Goal: Transaction & Acquisition: Book appointment/travel/reservation

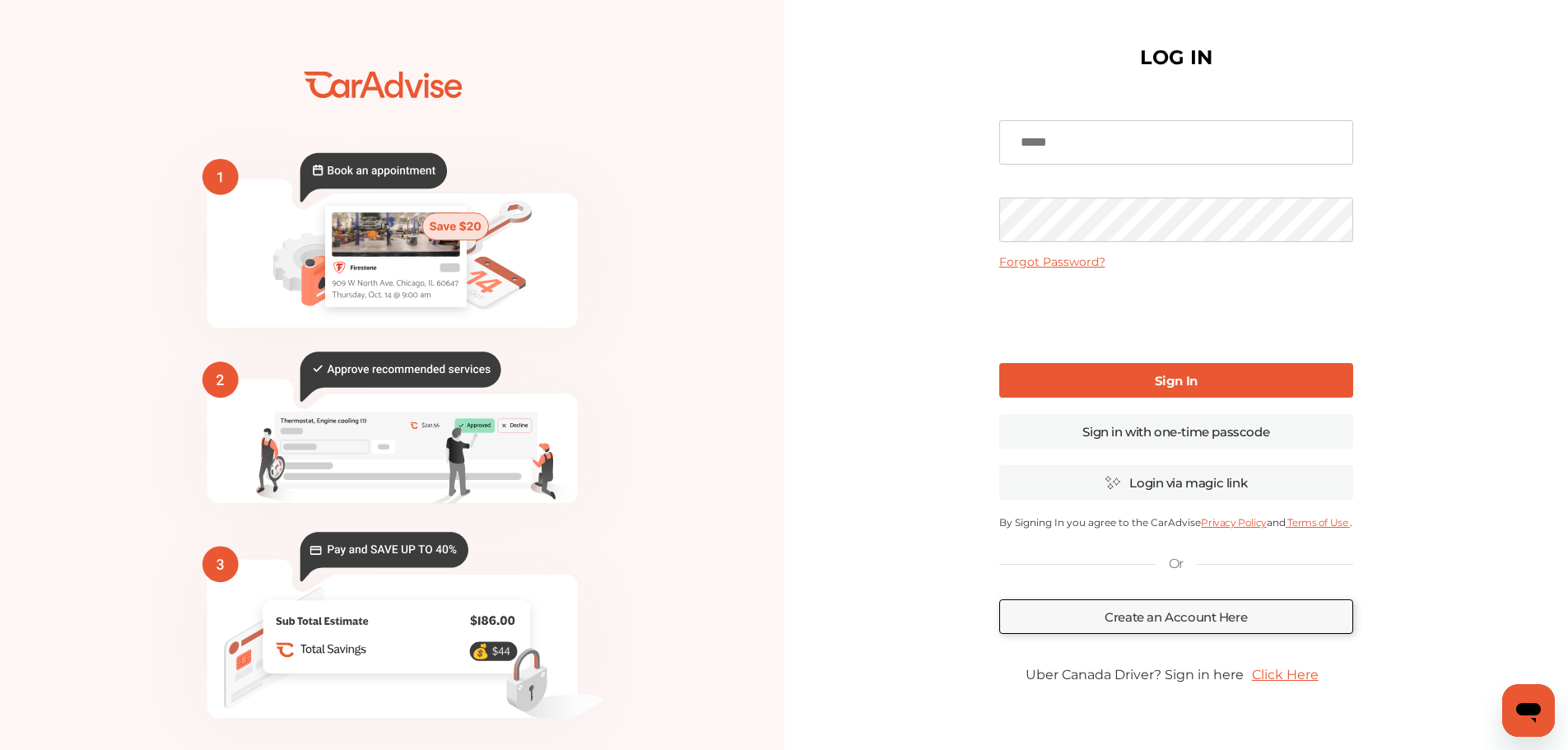
click at [1104, 141] on input at bounding box center [1176, 142] width 354 height 44
click at [950, 205] on div "LOG IN Forgot Password? Sign In Sign in with one-time passcode Login via magic …" at bounding box center [1177, 401] width 785 height 802
click at [1066, 155] on input at bounding box center [1176, 142] width 354 height 44
type input "**********"
click at [1173, 388] on b "Sign In" at bounding box center [1176, 381] width 43 height 16
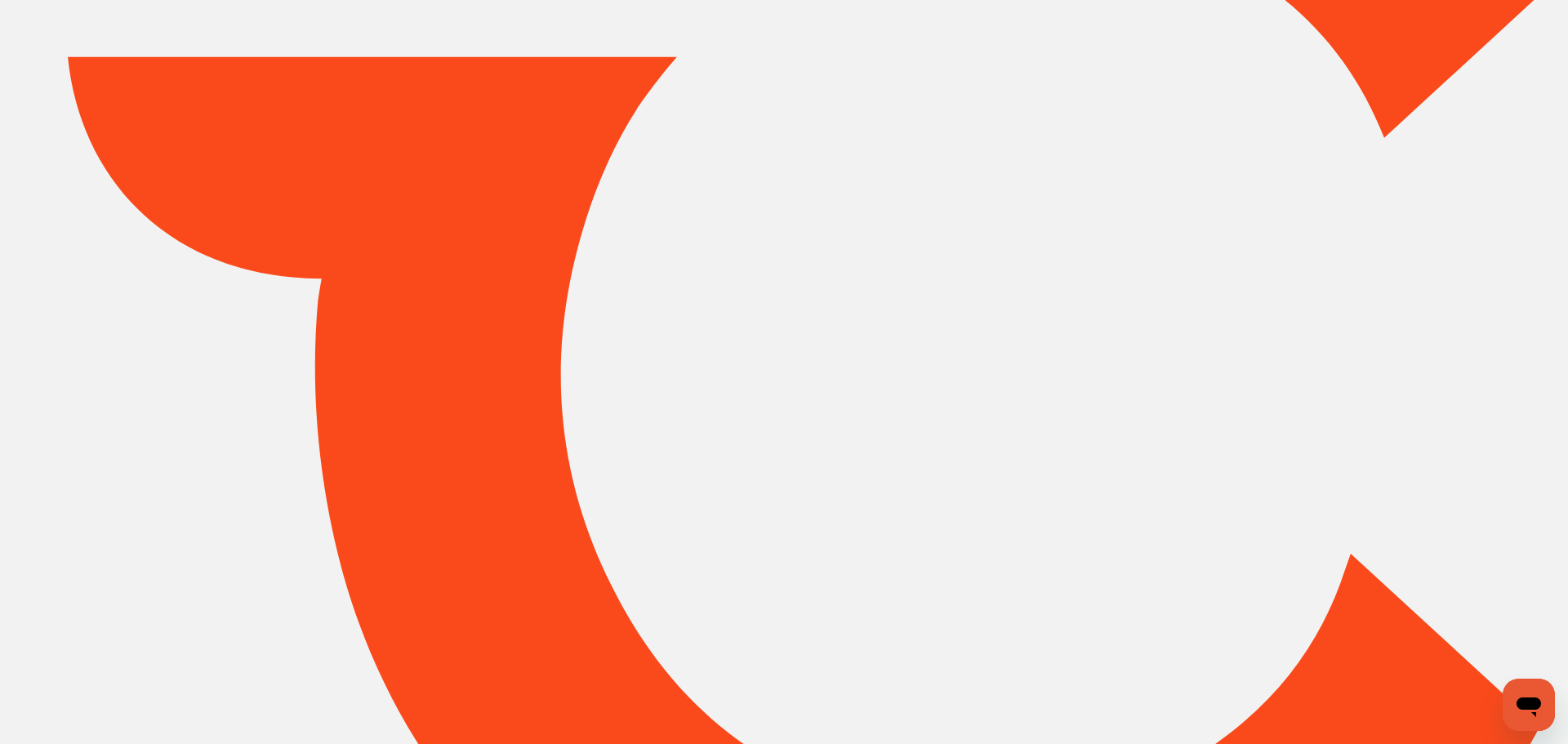
type input "*******"
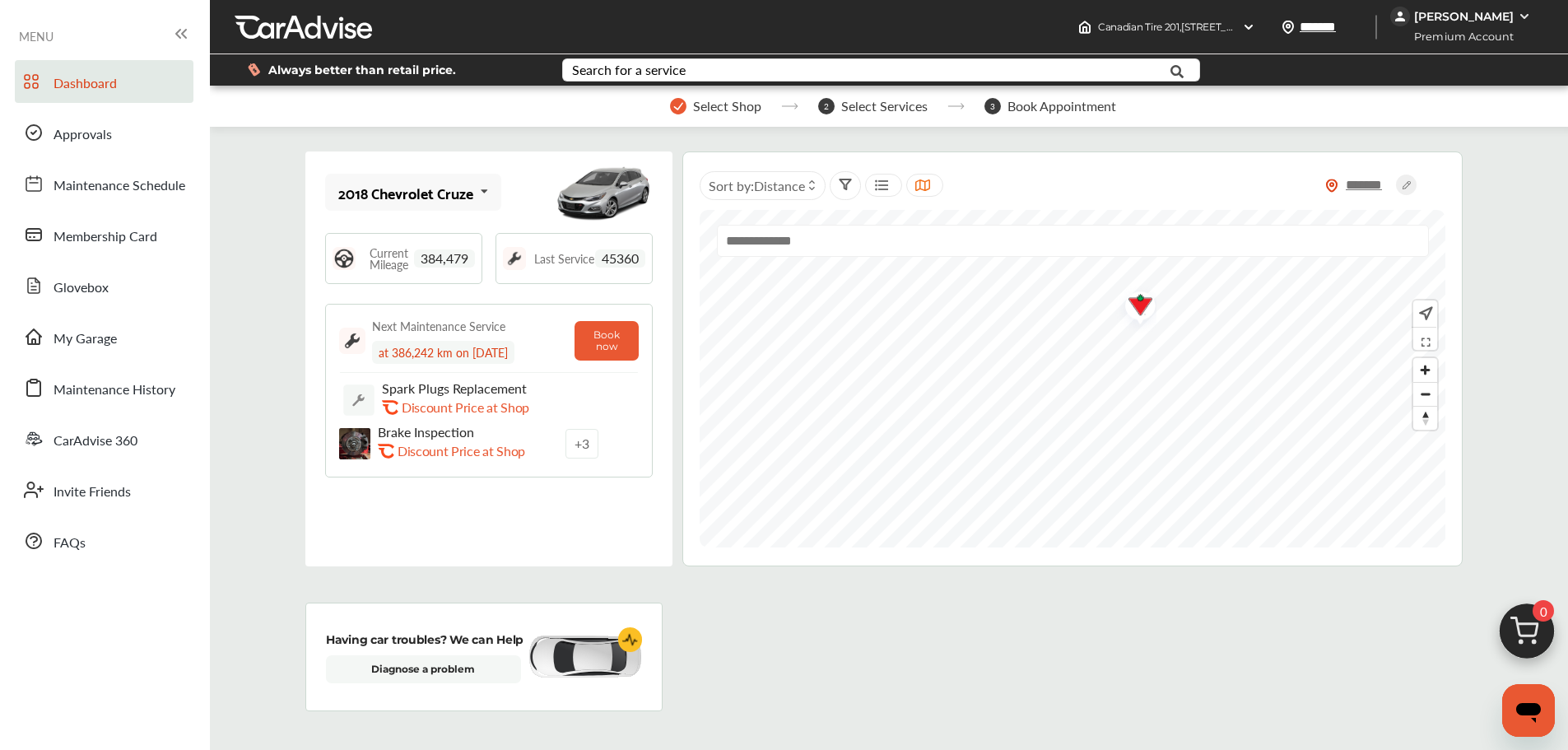
click at [1140, 307] on img "Map marker" at bounding box center [1135, 307] width 44 height 49
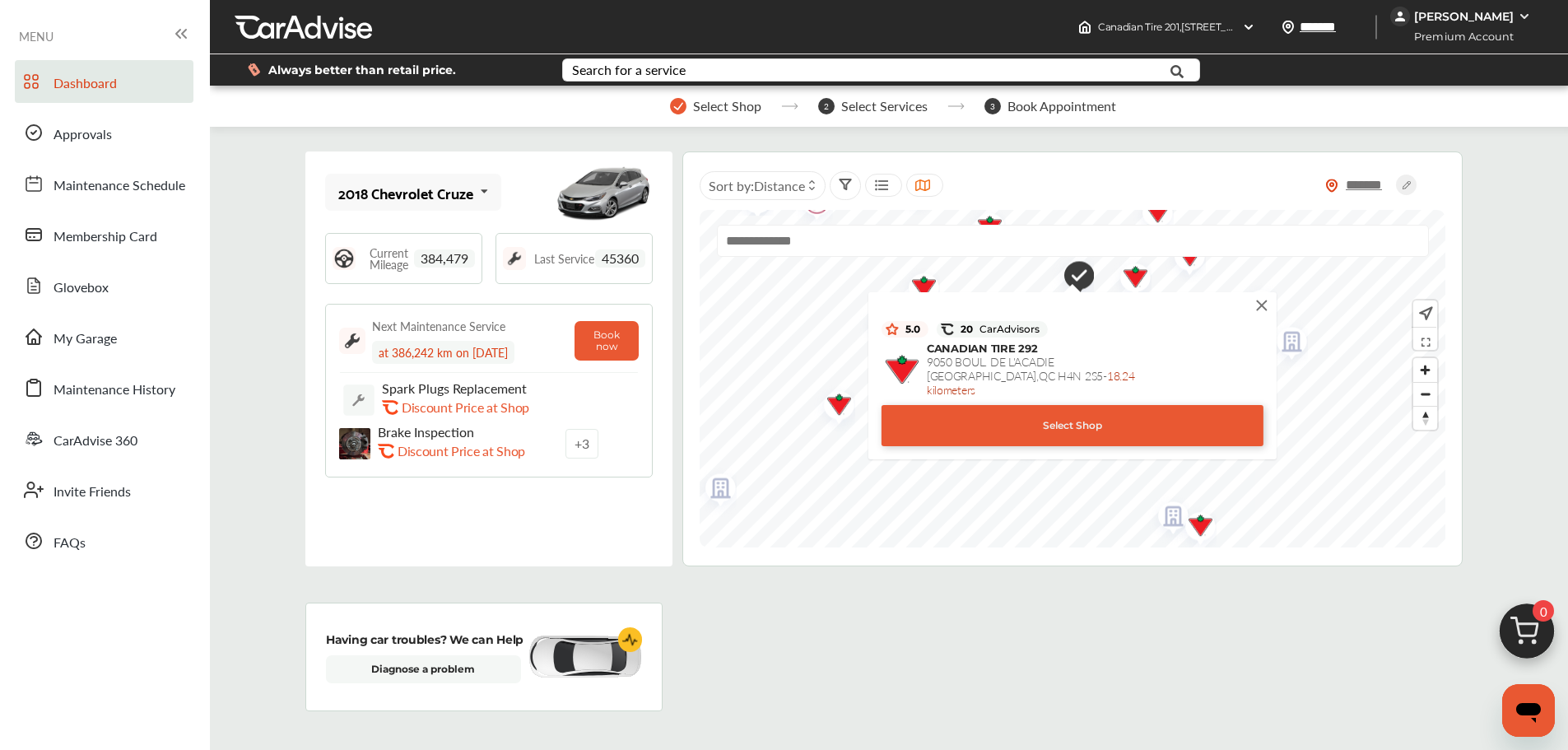
click at [1081, 405] on div "Select Shop" at bounding box center [1073, 425] width 382 height 41
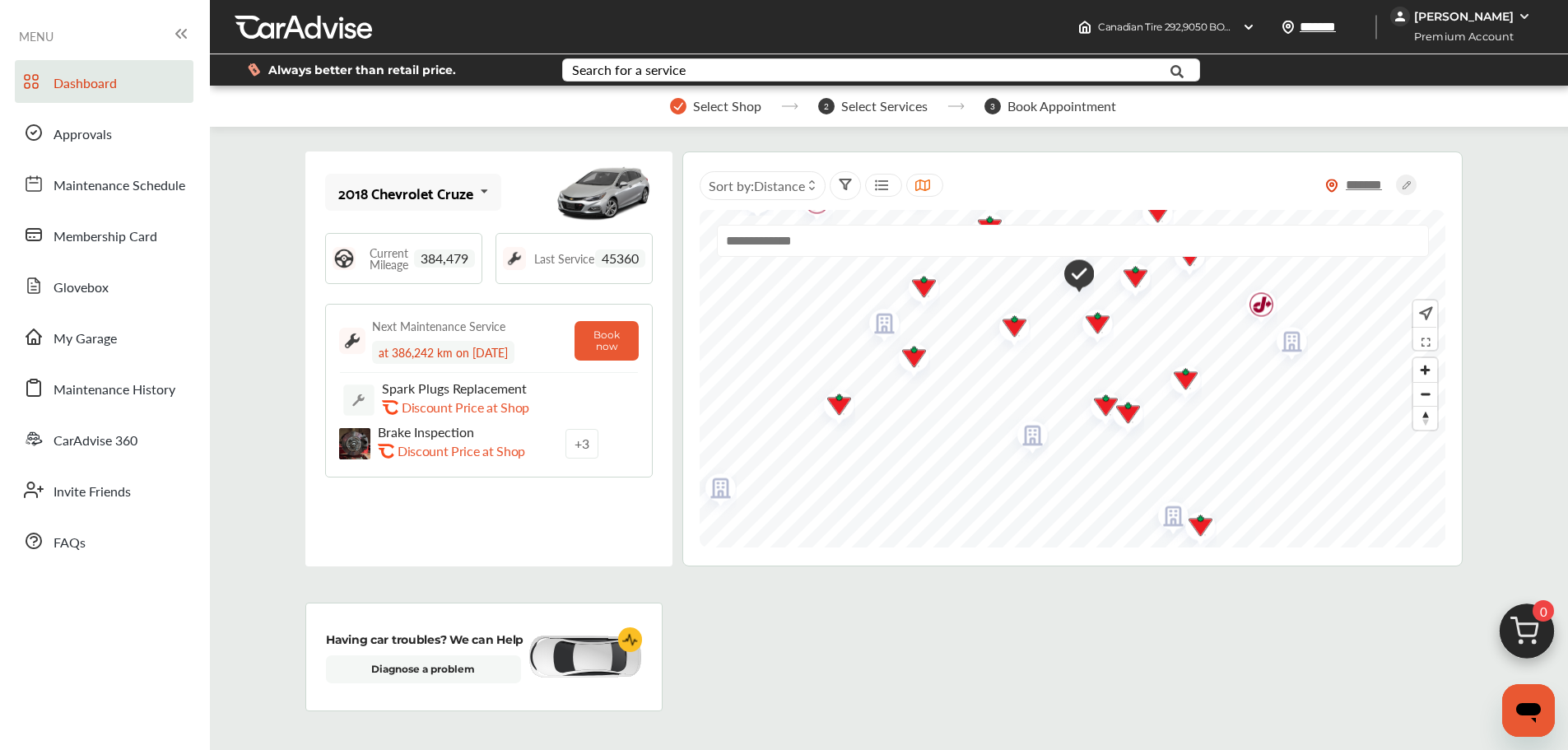
click at [82, 88] on span "Dashboard" at bounding box center [85, 85] width 64 height 22
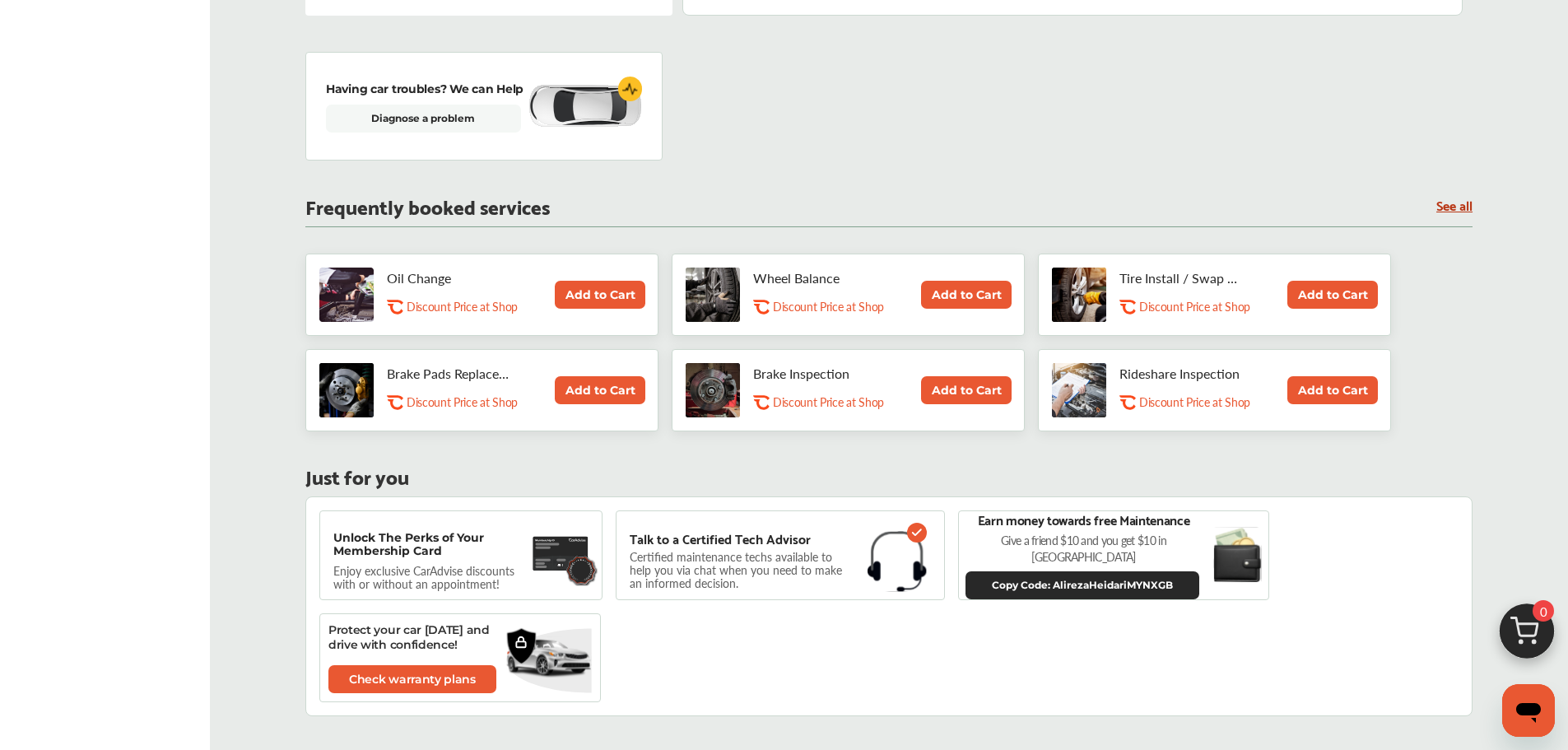
scroll to position [577, 0]
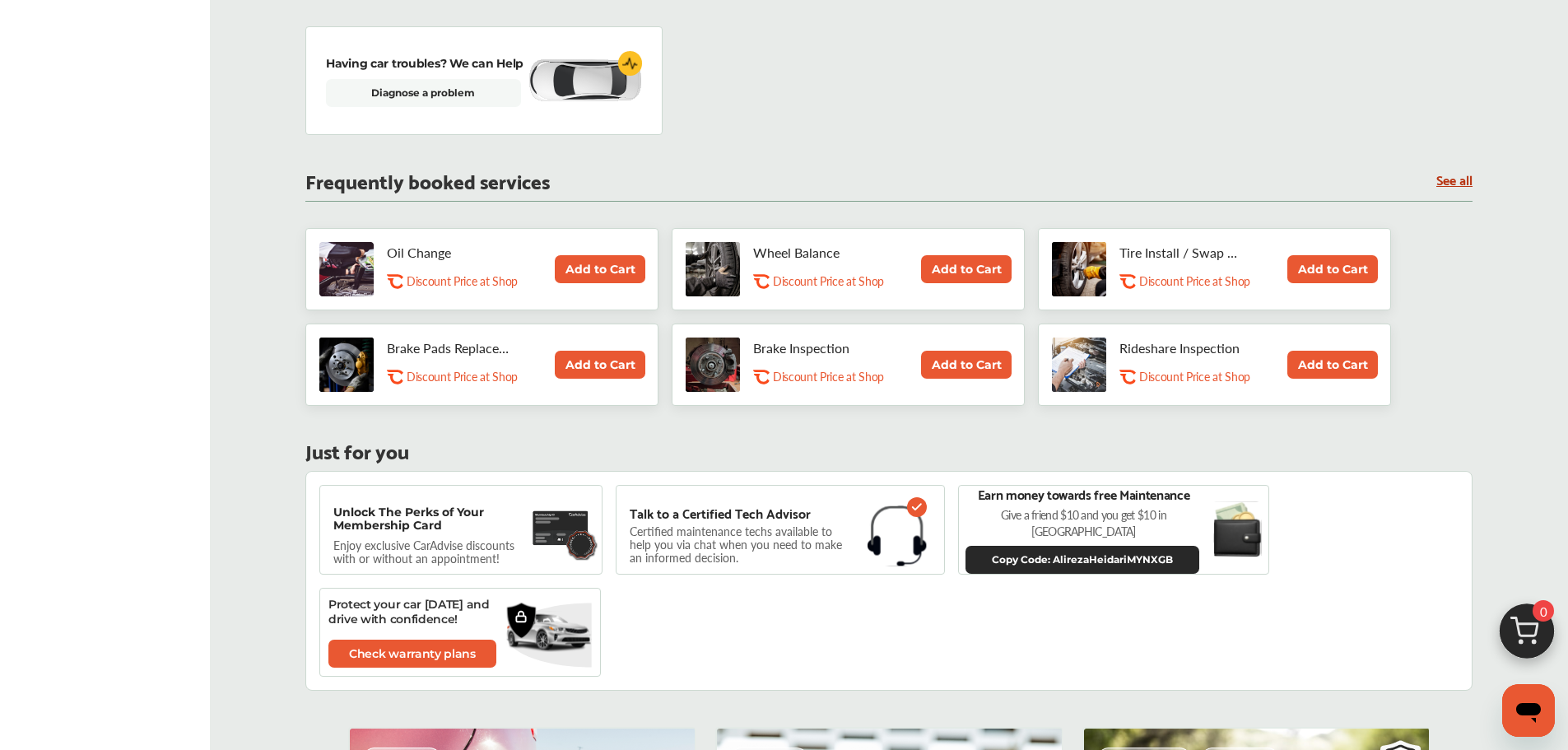
click at [1443, 183] on link "See all" at bounding box center [1454, 179] width 36 height 14
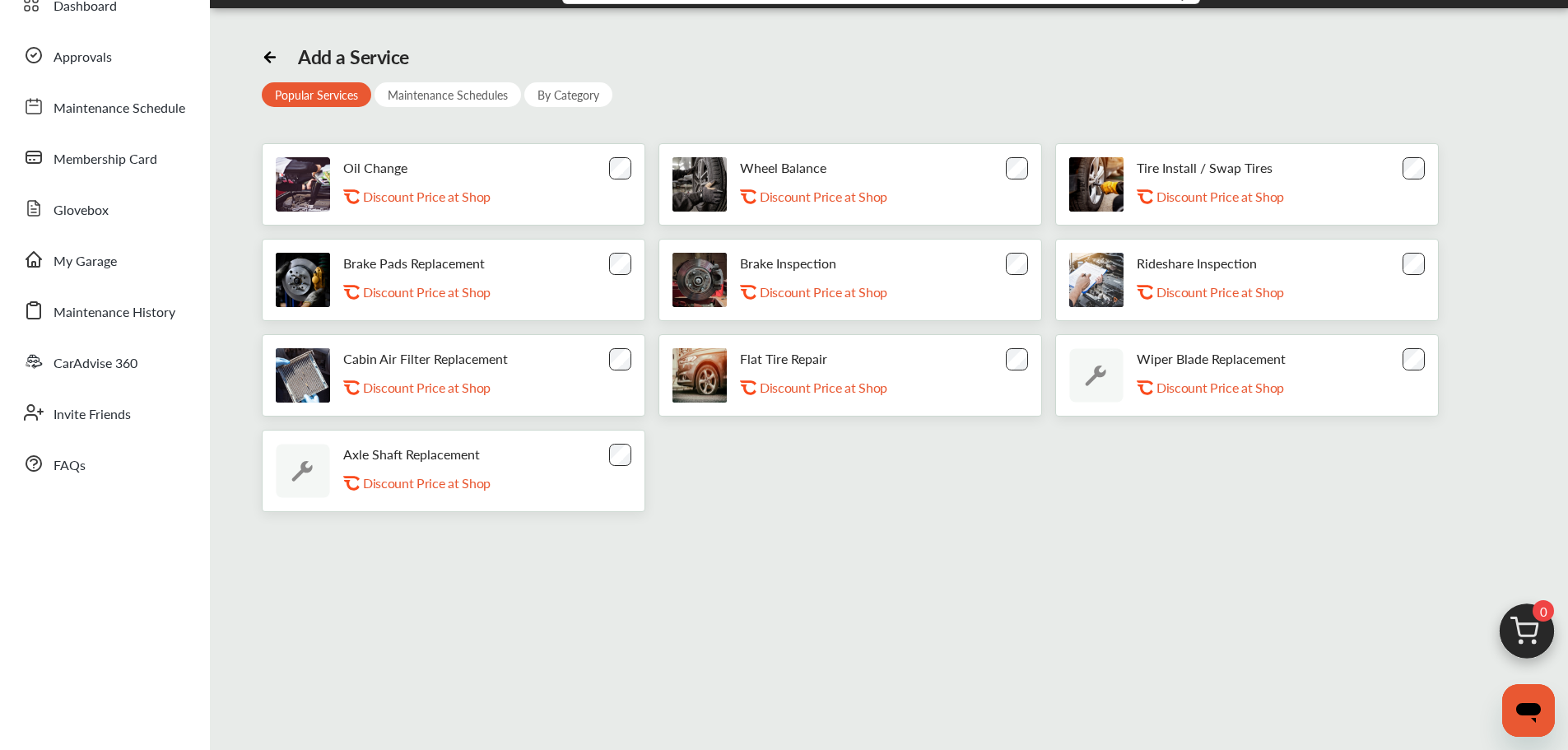
scroll to position [77, 0]
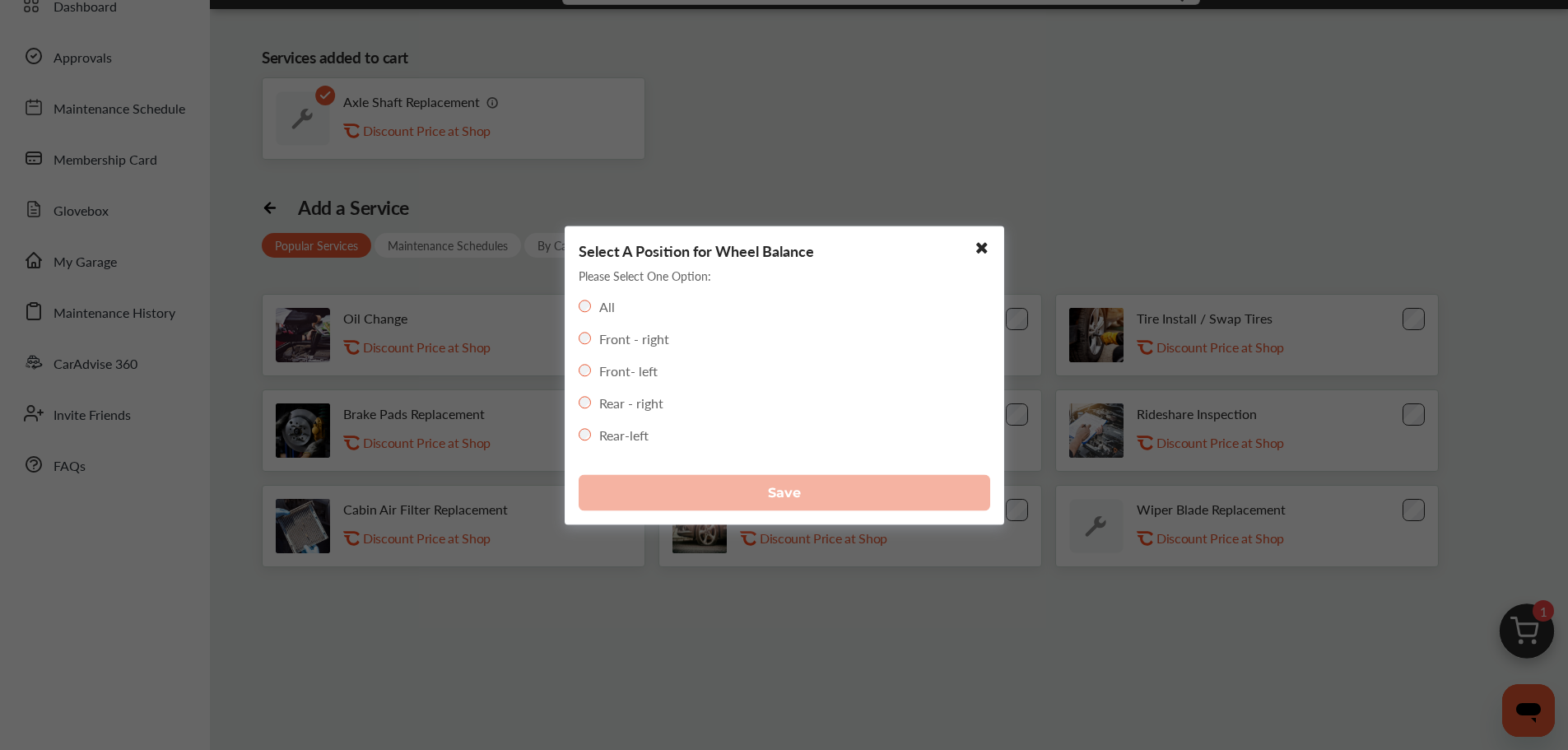
click at [588, 312] on div "All" at bounding box center [597, 306] width 36 height 19
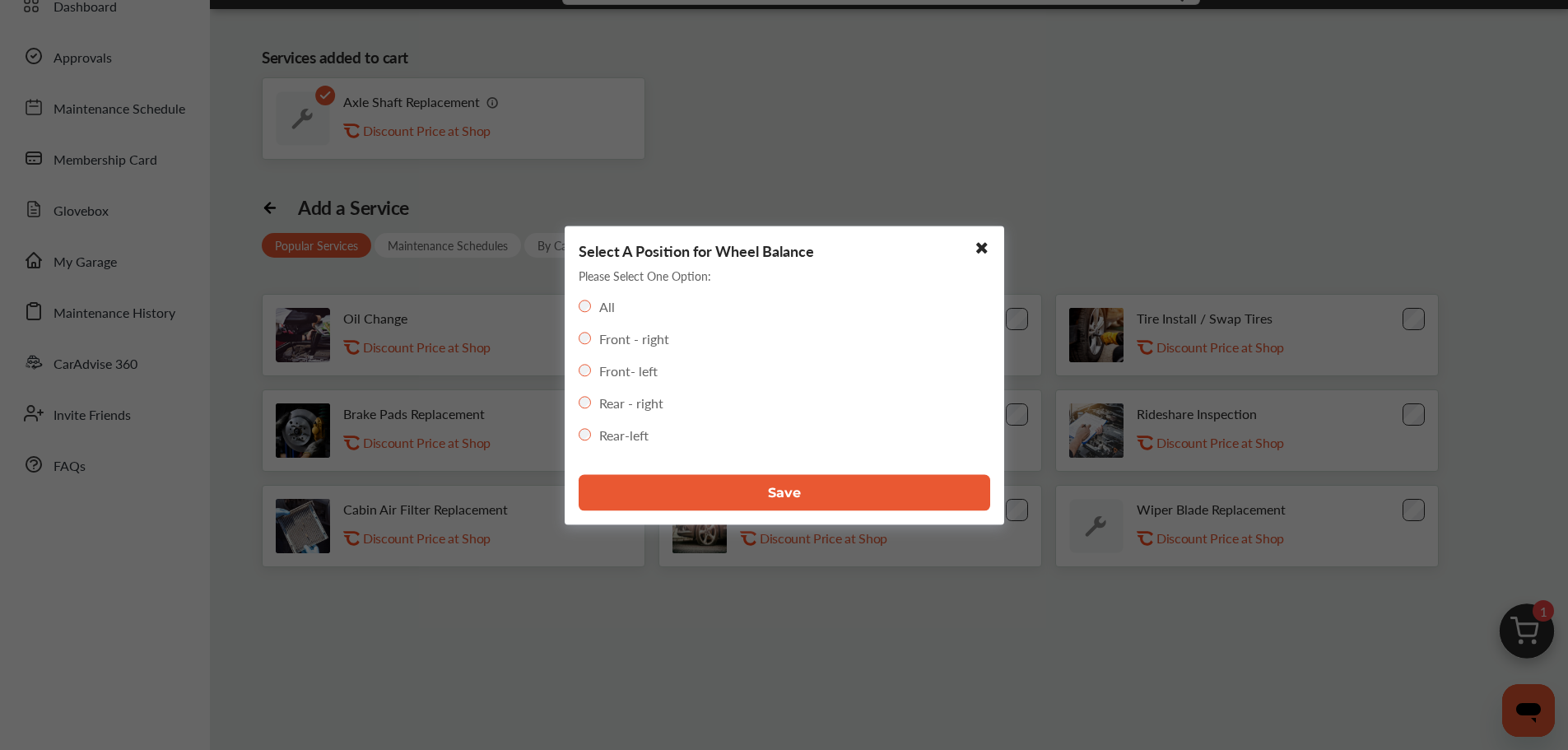
click at [781, 488] on span "Save" at bounding box center [784, 493] width 33 height 16
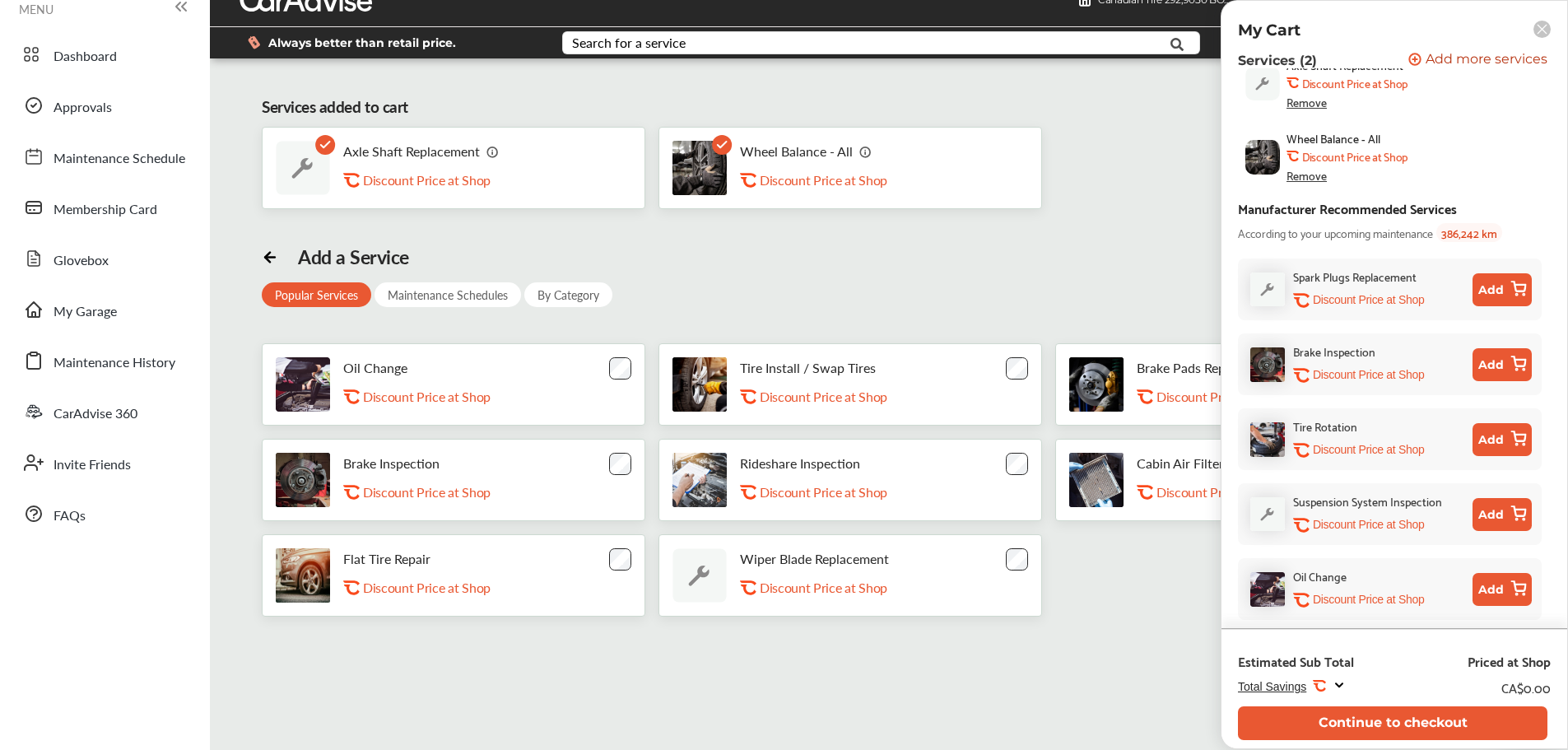
scroll to position [0, 0]
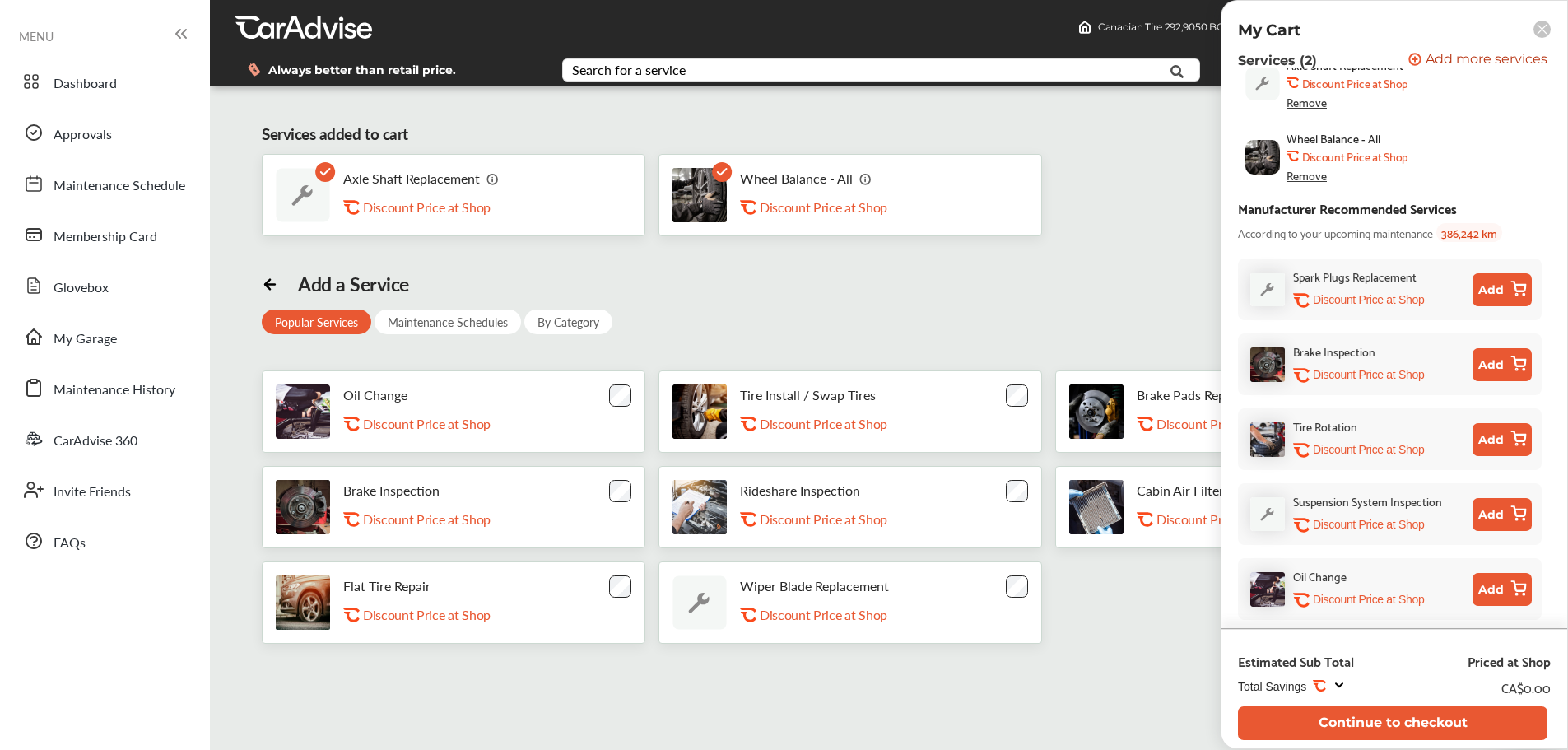
click at [1064, 307] on div "Add a Service Popular Services Maintenance Schedules By Category Oil Change .st…" at bounding box center [889, 459] width 1255 height 372
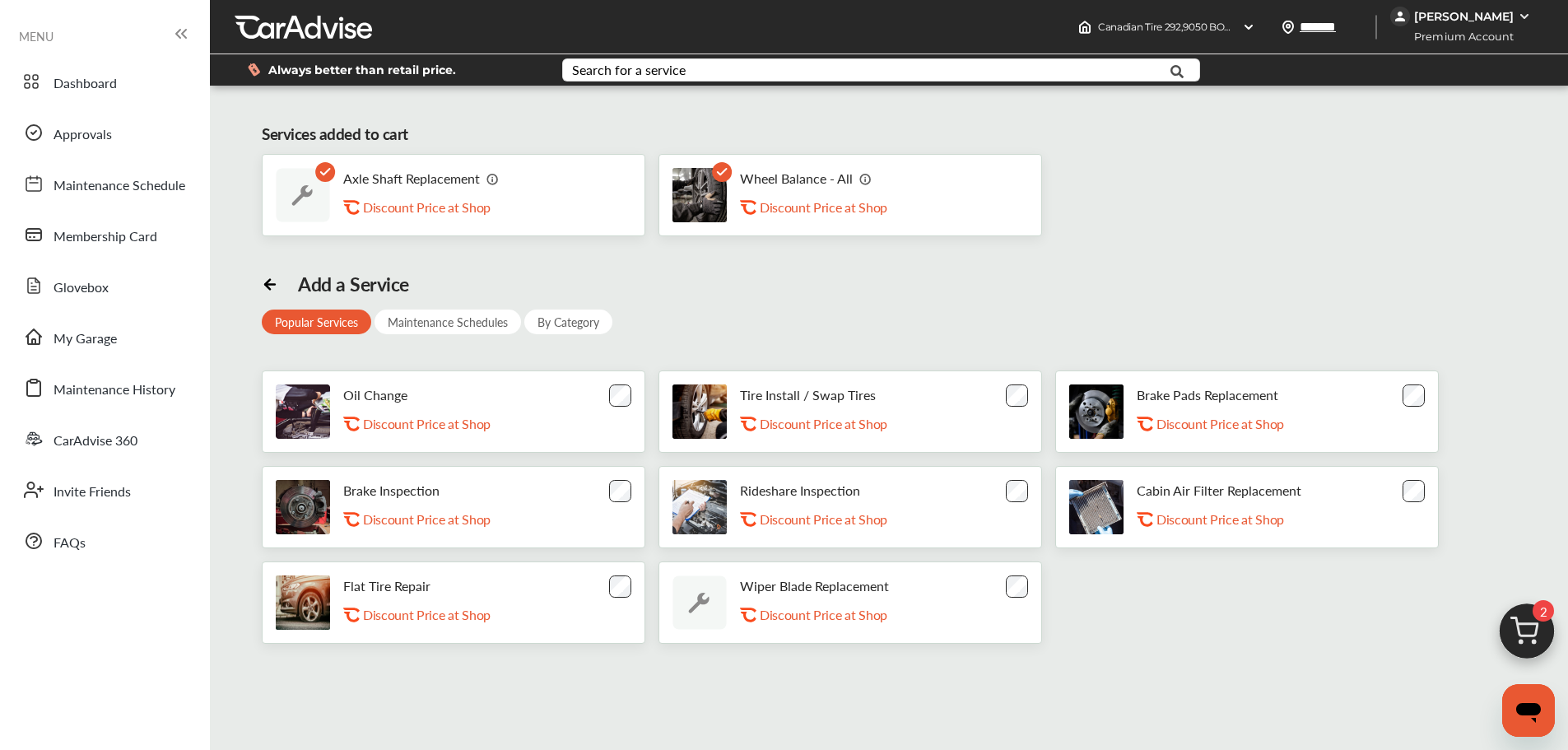
click at [265, 284] on icon at bounding box center [270, 284] width 10 height 0
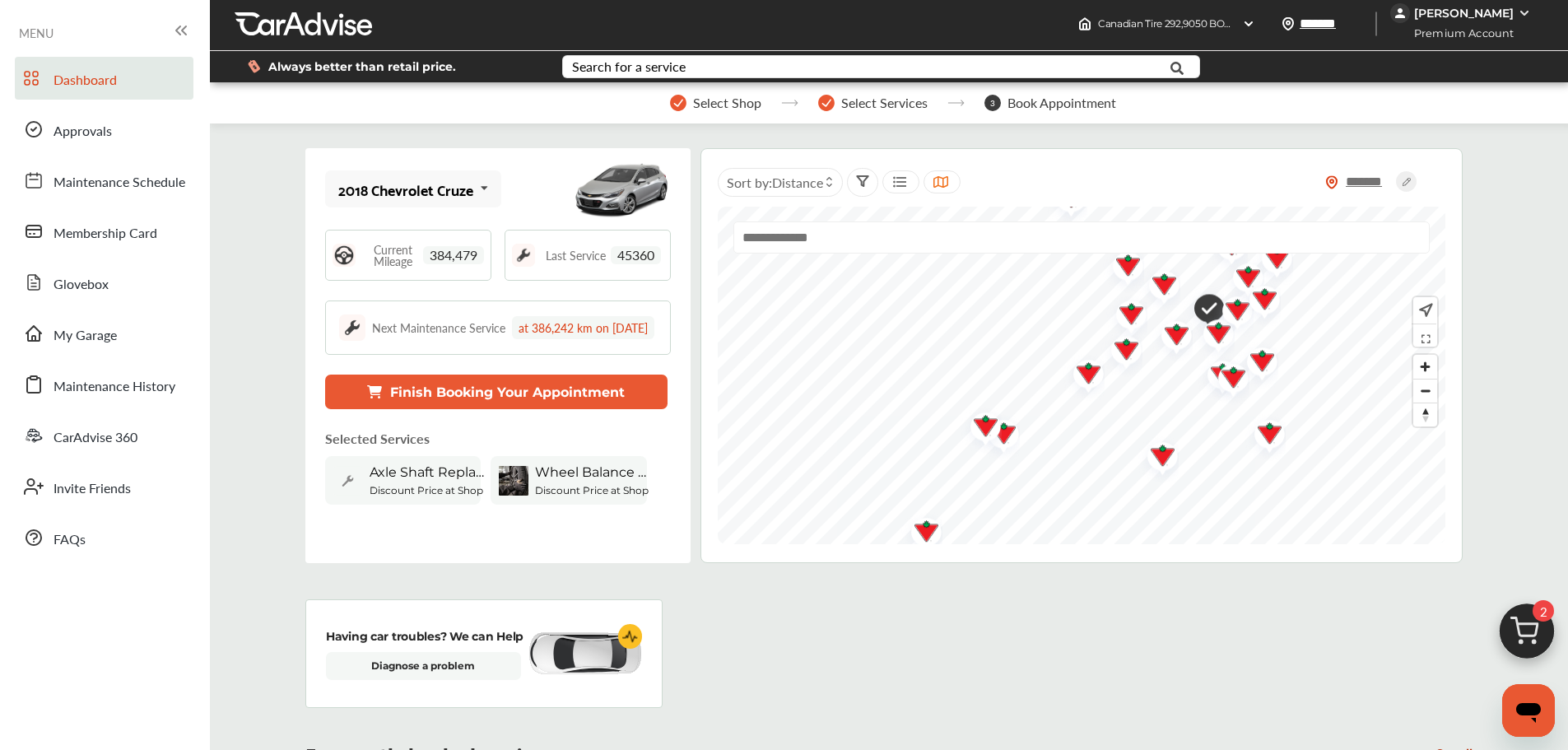
scroll to position [4, 0]
click at [505, 408] on button "Finish Booking Your Appointment" at bounding box center [496, 391] width 342 height 34
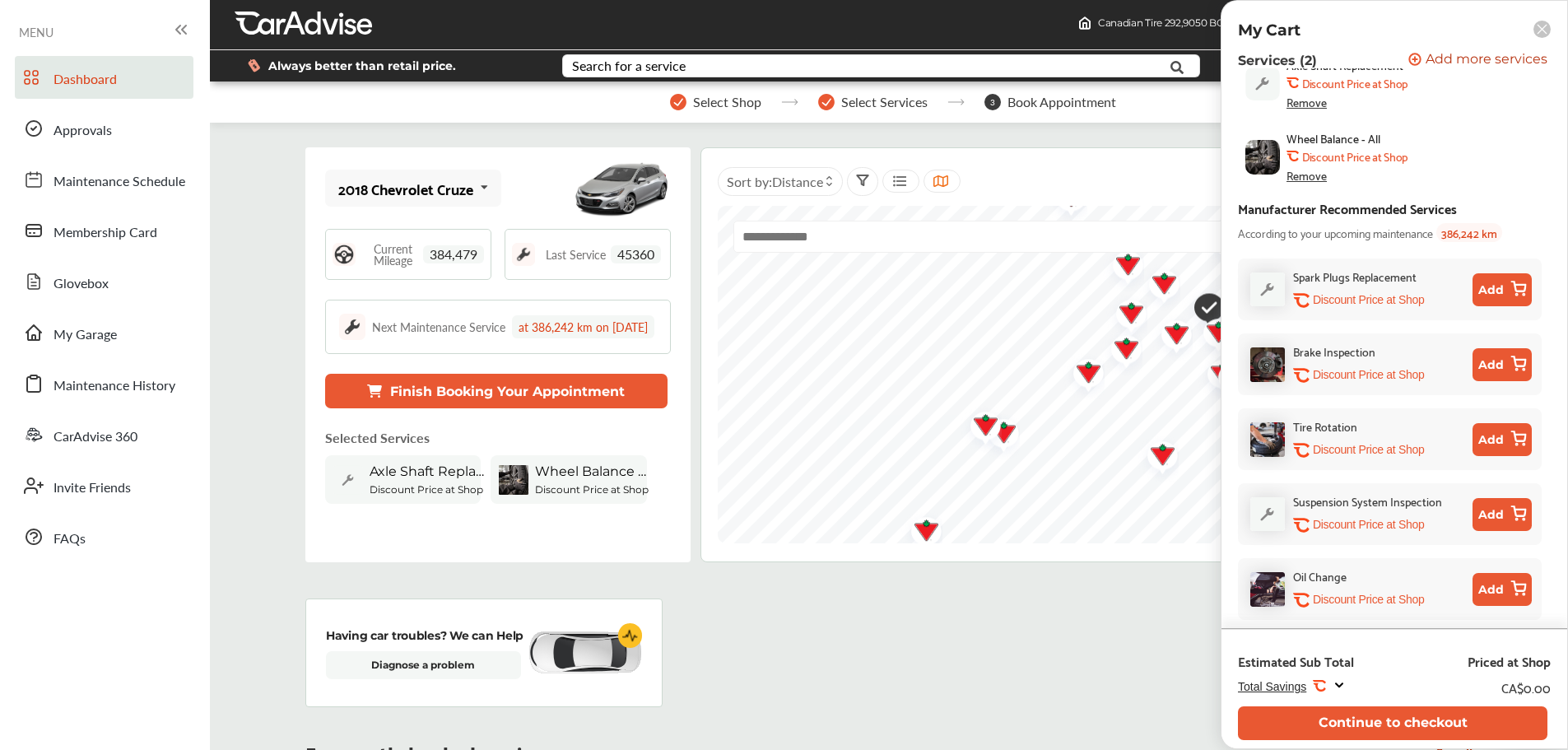
scroll to position [186, 0]
click at [1454, 732] on button "Continue to checkout" at bounding box center [1393, 723] width 310 height 33
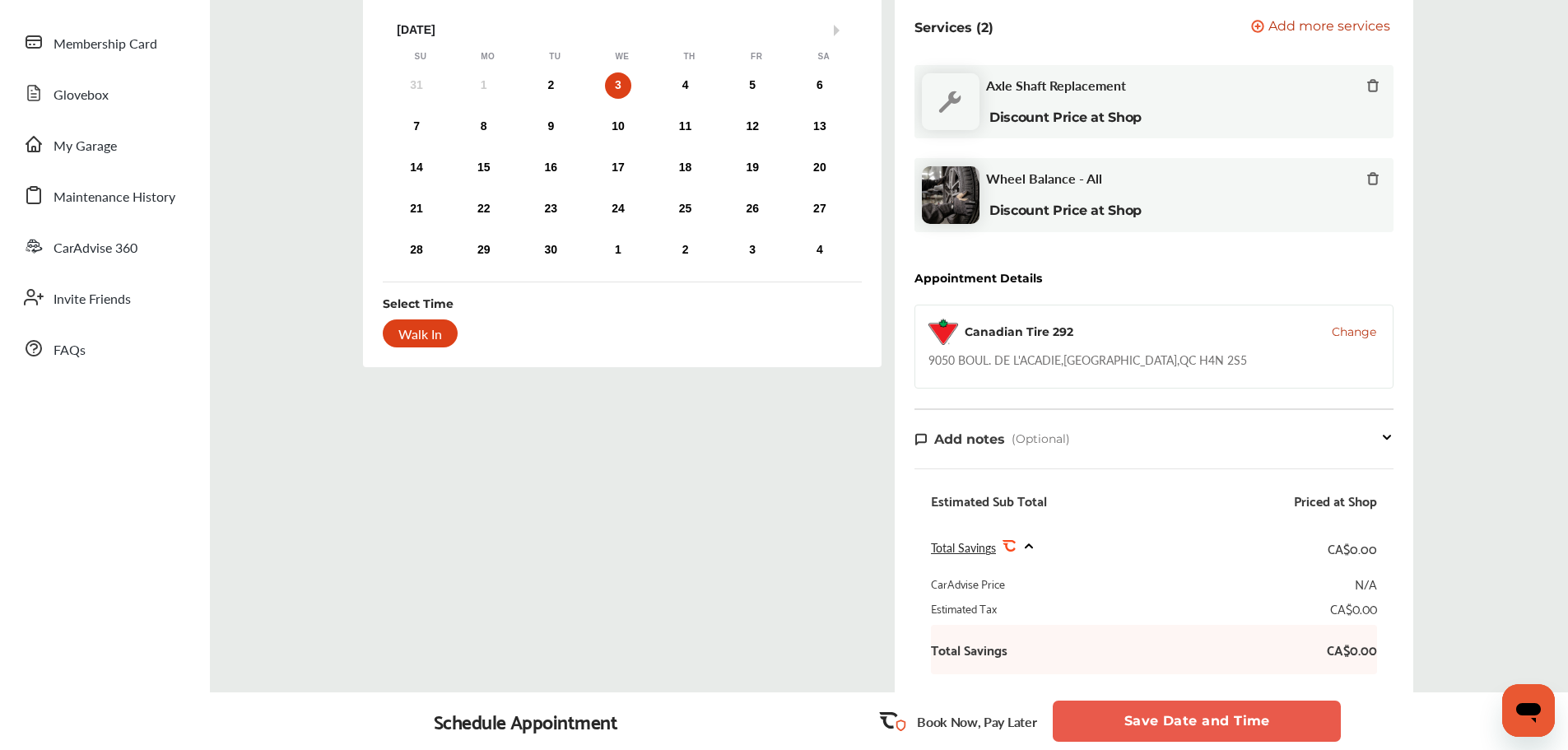
scroll to position [192, 0]
click at [1026, 543] on icon at bounding box center [1029, 547] width 13 height 14
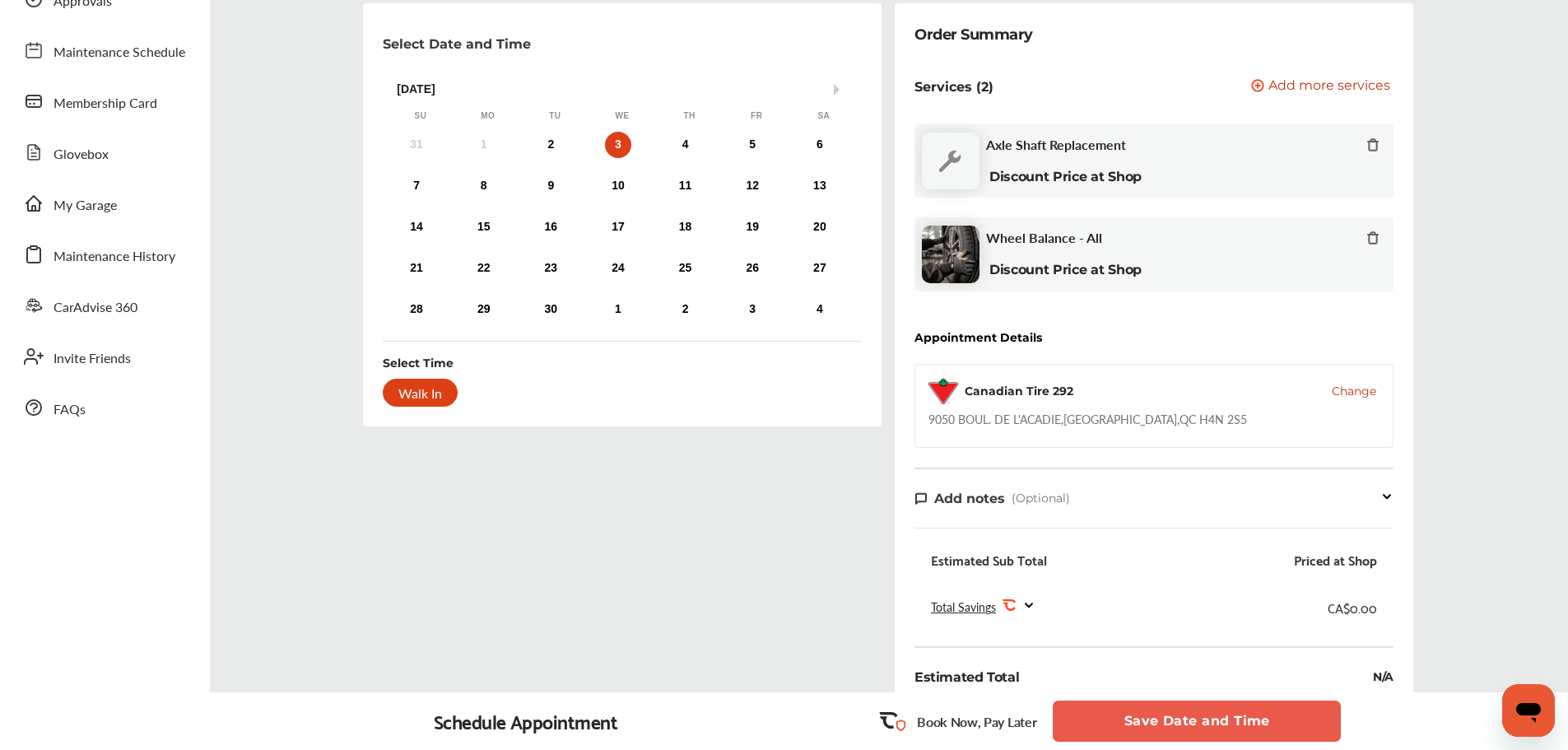
scroll to position [132, 0]
